Goal: Transaction & Acquisition: Obtain resource

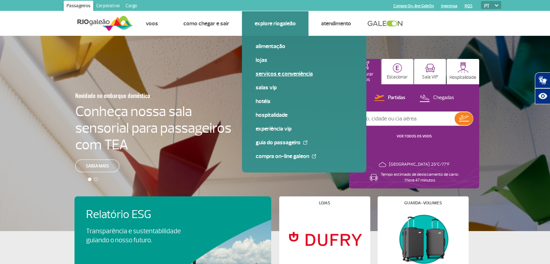
click at [275, 74] on link "Serviços e Conveniência" at bounding box center [303, 74] width 97 height 8
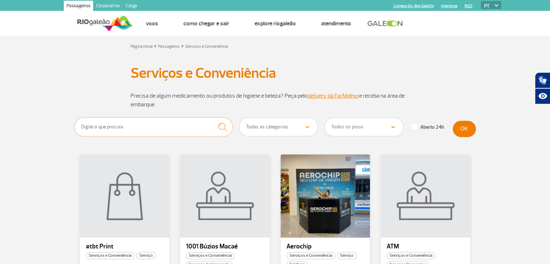
click at [192, 125] on input "text" at bounding box center [153, 126] width 158 height 19
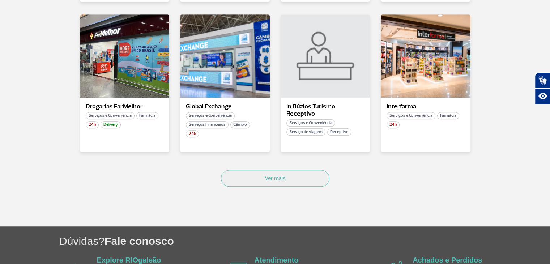
scroll to position [434, 0]
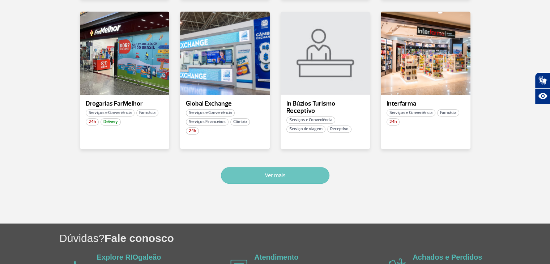
click at [251, 177] on button "Ver mais" at bounding box center [275, 175] width 108 height 17
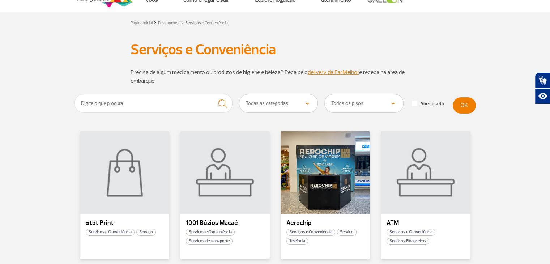
scroll to position [0, 0]
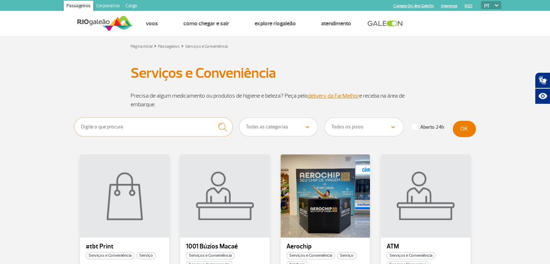
click at [164, 121] on input "text" at bounding box center [153, 126] width 158 height 19
type input "estacionamento"
click at [220, 126] on img "submit" at bounding box center [223, 127] width 16 height 15
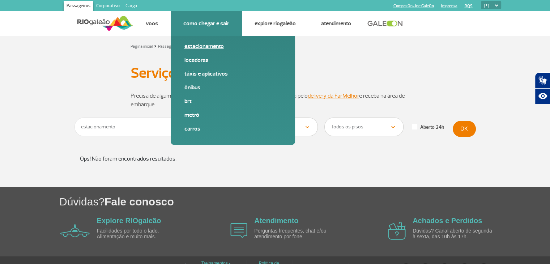
click at [207, 46] on link "Estacionamento" at bounding box center [232, 46] width 97 height 8
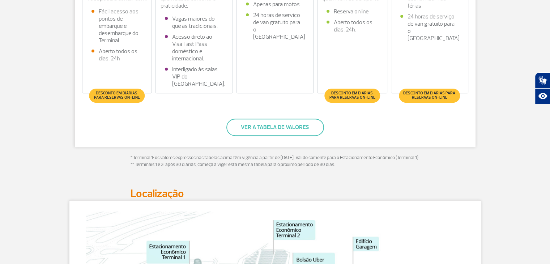
scroll to position [289, 0]
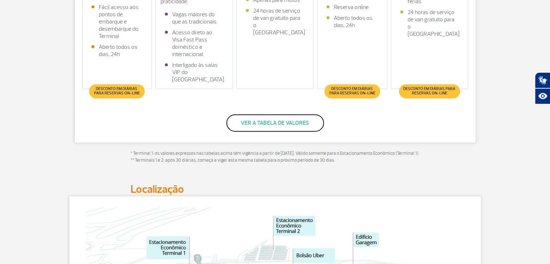
click at [304, 122] on button "Ver a tabela de valores" at bounding box center [275, 122] width 98 height 17
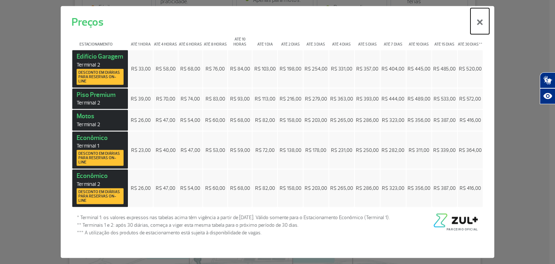
click at [479, 26] on button "×" at bounding box center [479, 21] width 19 height 26
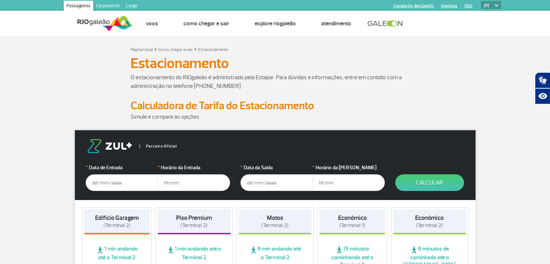
scroll to position [36, 0]
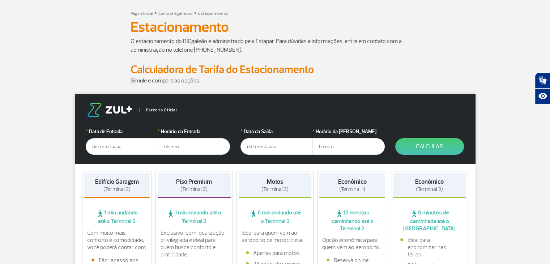
click at [123, 147] on input "text" at bounding box center [122, 146] width 72 height 17
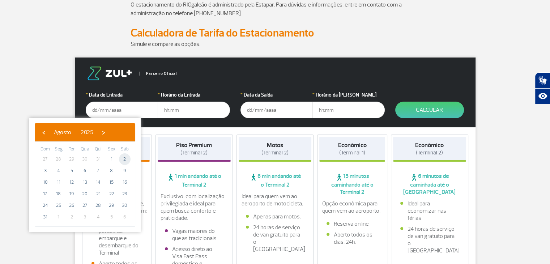
scroll to position [108, 0]
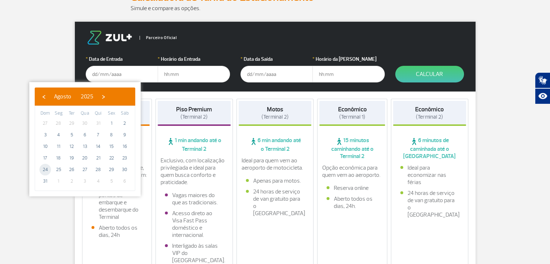
click at [45, 169] on span "24" at bounding box center [45, 170] width 12 height 12
type input "24/08/2025"
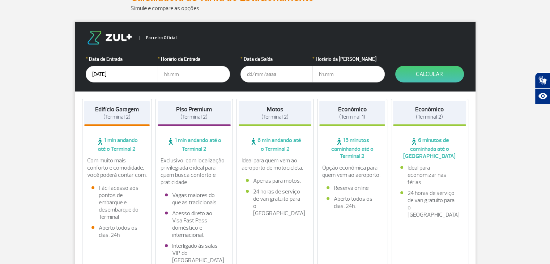
click at [169, 72] on input "text" at bounding box center [194, 74] width 72 height 17
type input "06:00"
click at [247, 74] on input "text" at bounding box center [276, 74] width 72 height 17
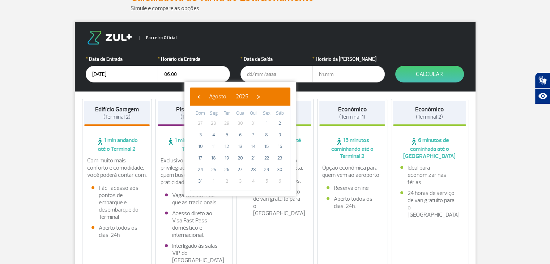
click at [123, 71] on input "24/08/2025" at bounding box center [122, 74] width 72 height 17
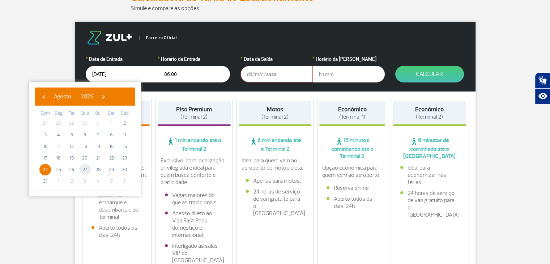
click at [84, 169] on span "27" at bounding box center [85, 170] width 12 height 12
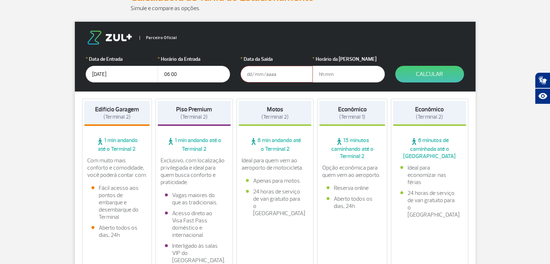
click at [276, 71] on input "text" at bounding box center [276, 74] width 72 height 17
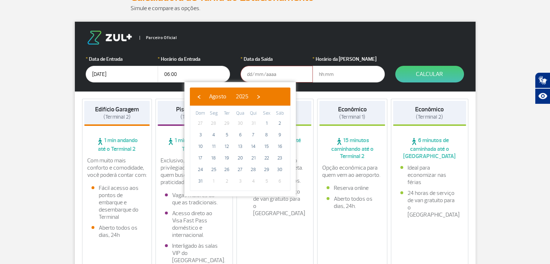
click at [128, 69] on input "27/08/2025" at bounding box center [122, 74] width 72 height 17
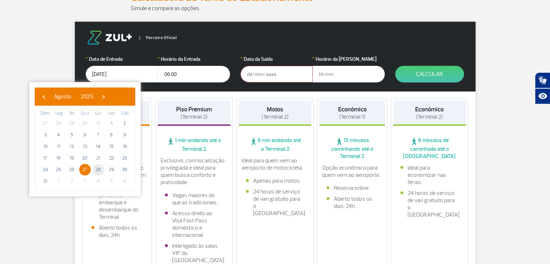
click at [100, 170] on span "28" at bounding box center [98, 170] width 12 height 12
type input "28/08/2025"
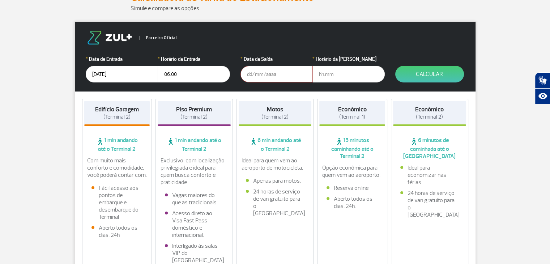
click at [277, 75] on input "text" at bounding box center [276, 74] width 72 height 17
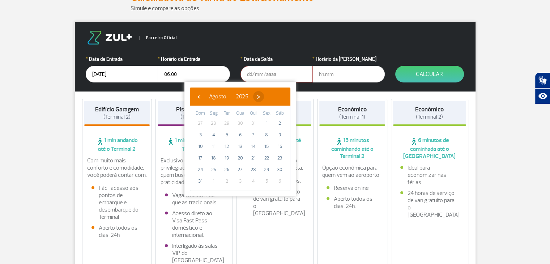
click at [264, 96] on span "›" at bounding box center [258, 96] width 11 height 11
click at [214, 122] on span "1" at bounding box center [214, 123] width 12 height 12
type input "01/09/2025"
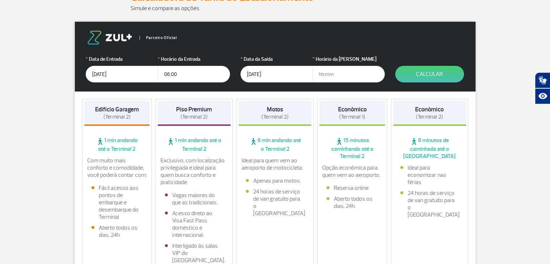
click at [348, 75] on input "text" at bounding box center [348, 74] width 72 height 17
type input "14:00"
click at [431, 72] on button "Calcular" at bounding box center [429, 74] width 69 height 17
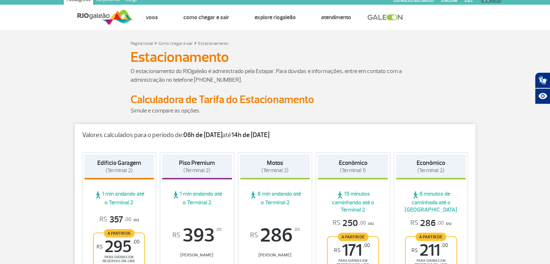
scroll to position [0, 0]
